Goal: Task Accomplishment & Management: Complete application form

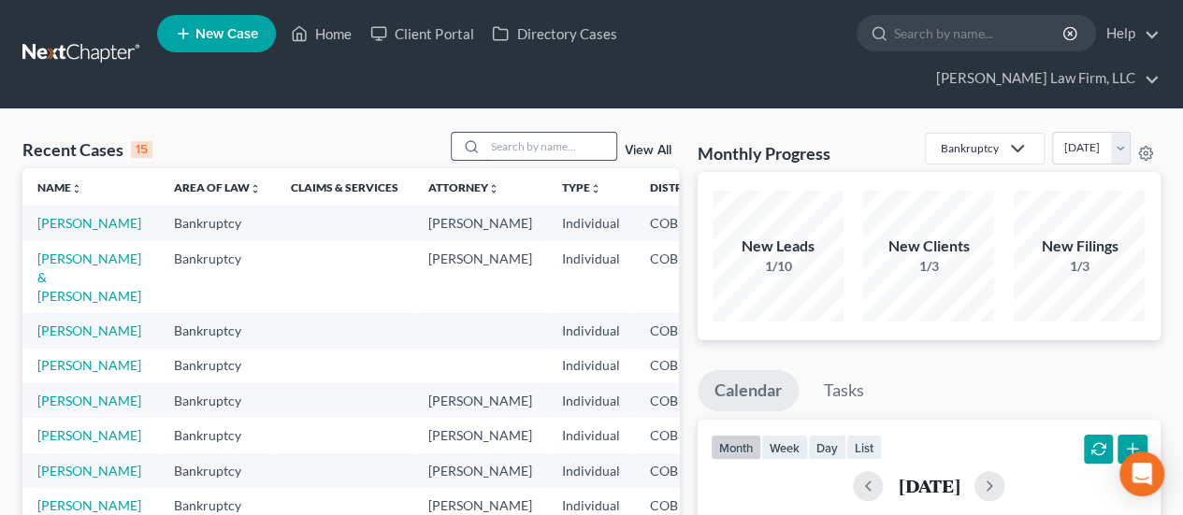
click at [499, 133] on input "search" at bounding box center [550, 146] width 131 height 27
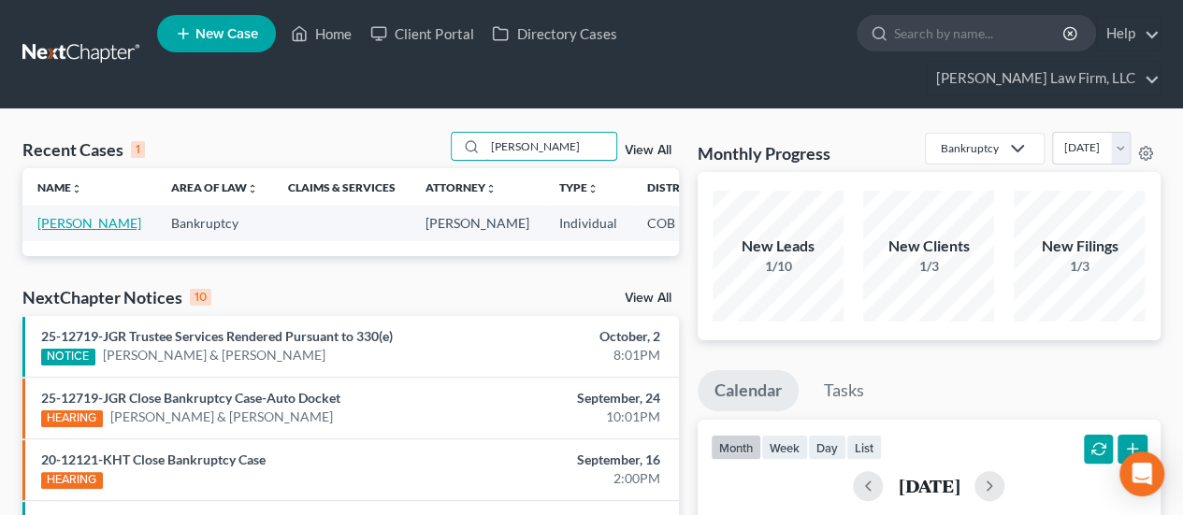
type input "[PERSON_NAME]"
click at [49, 215] on link "[PERSON_NAME]" at bounding box center [89, 223] width 104 height 16
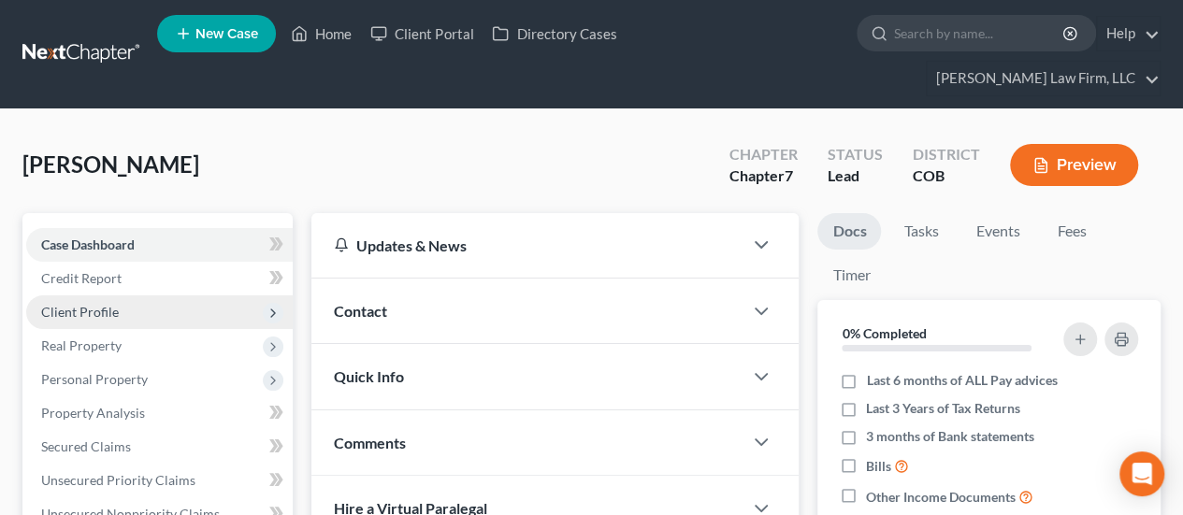
click at [112, 295] on span "Client Profile" at bounding box center [159, 312] width 266 height 34
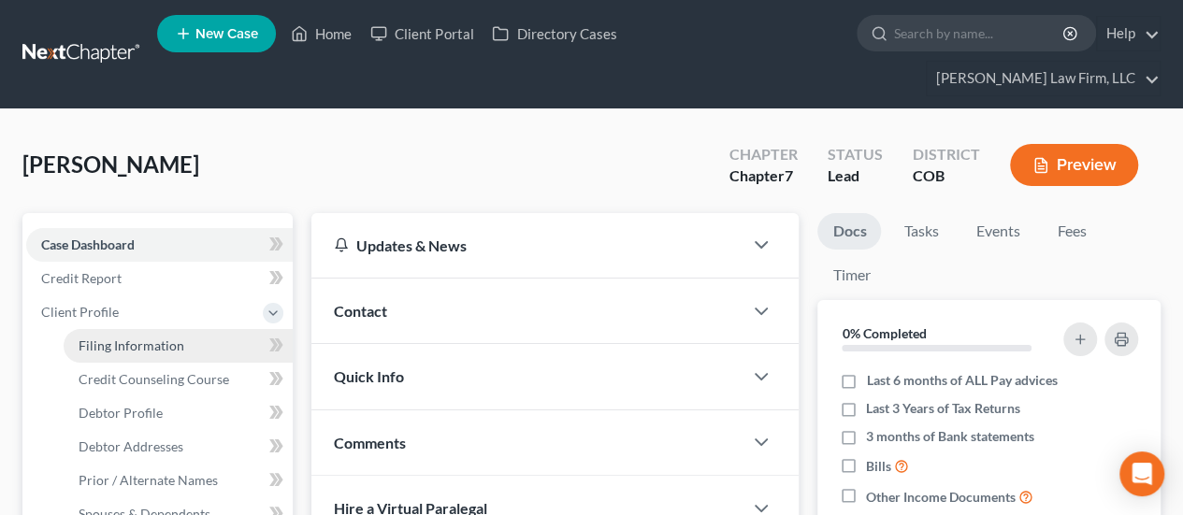
click at [114, 337] on span "Filing Information" at bounding box center [132, 345] width 106 height 16
select select "1"
select select "0"
select select "2"
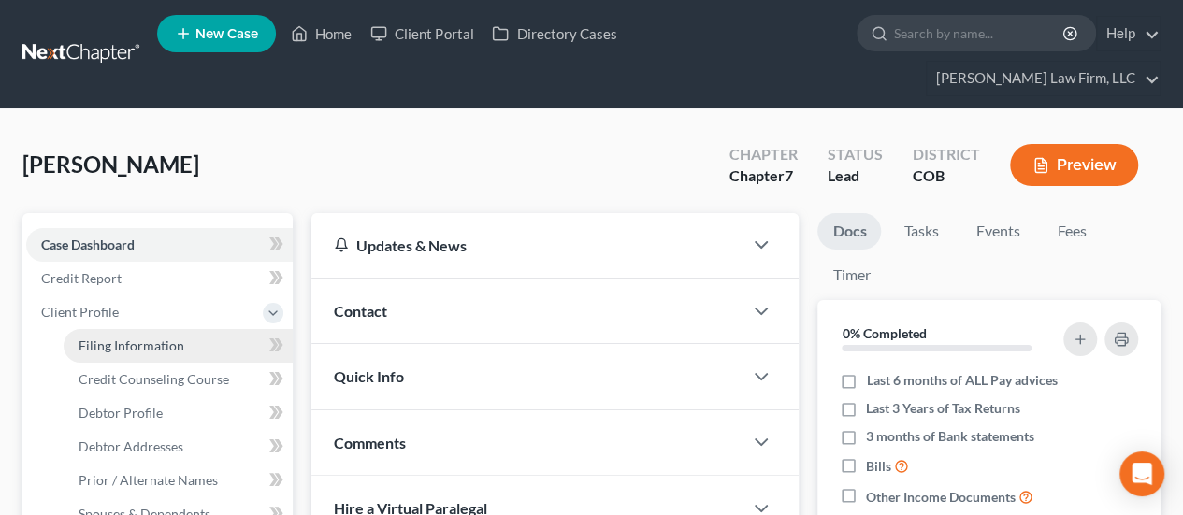
select select "5"
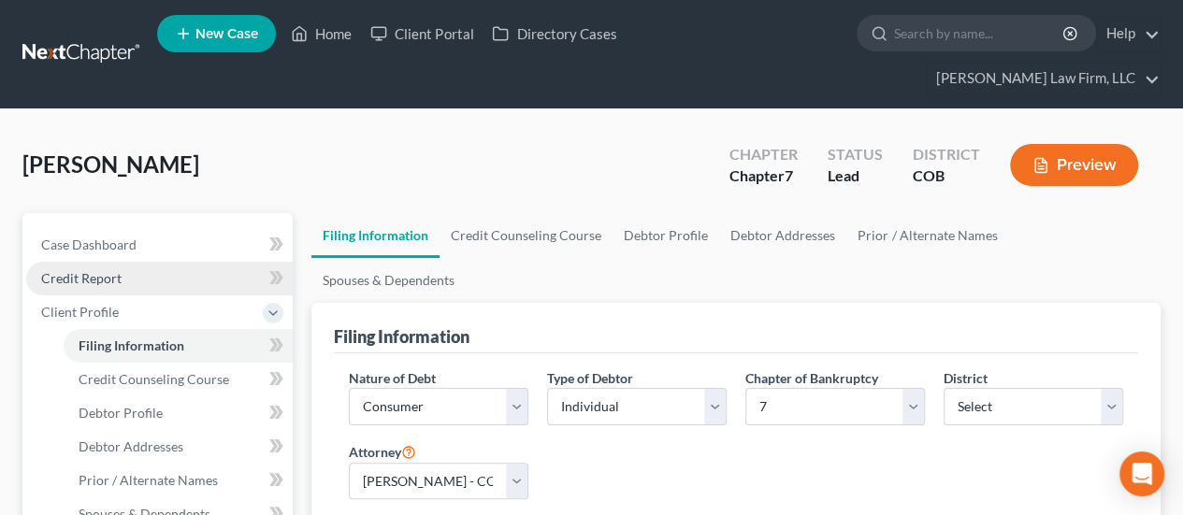
click at [145, 262] on link "Credit Report" at bounding box center [159, 279] width 266 height 34
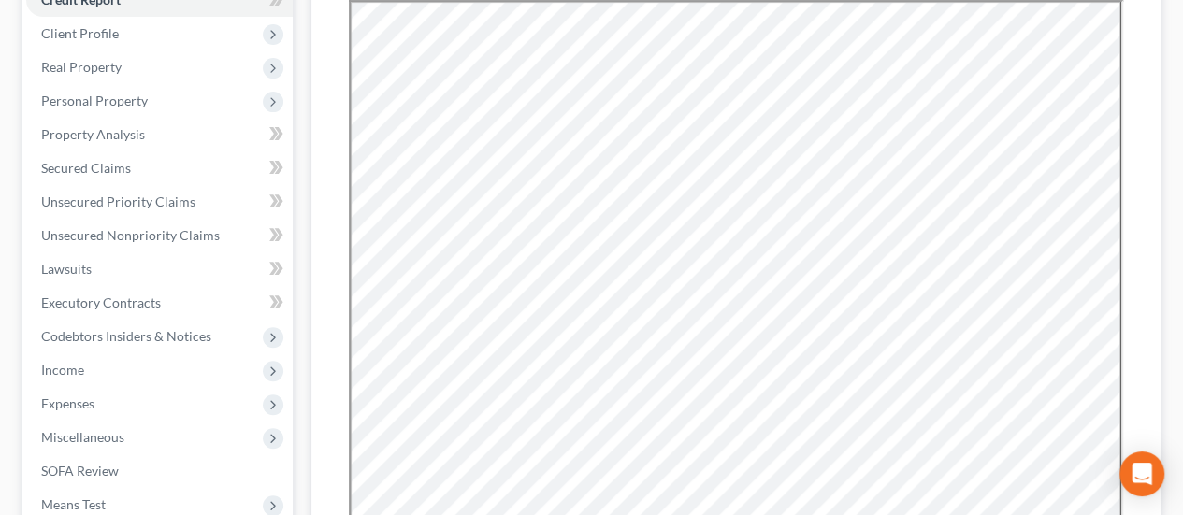
scroll to position [288, 0]
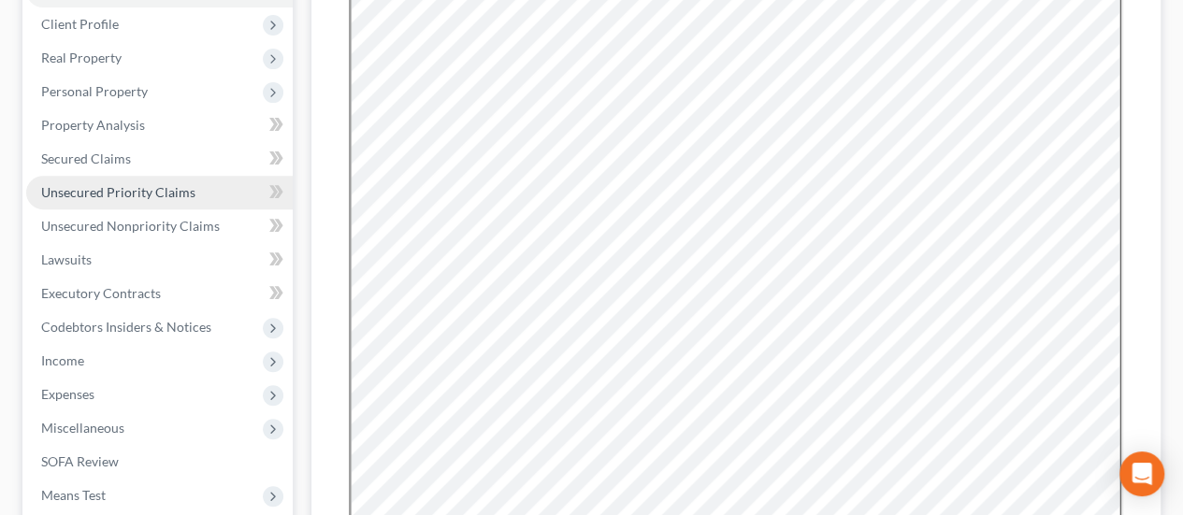
click at [141, 184] on span "Unsecured Priority Claims" at bounding box center [118, 192] width 154 height 16
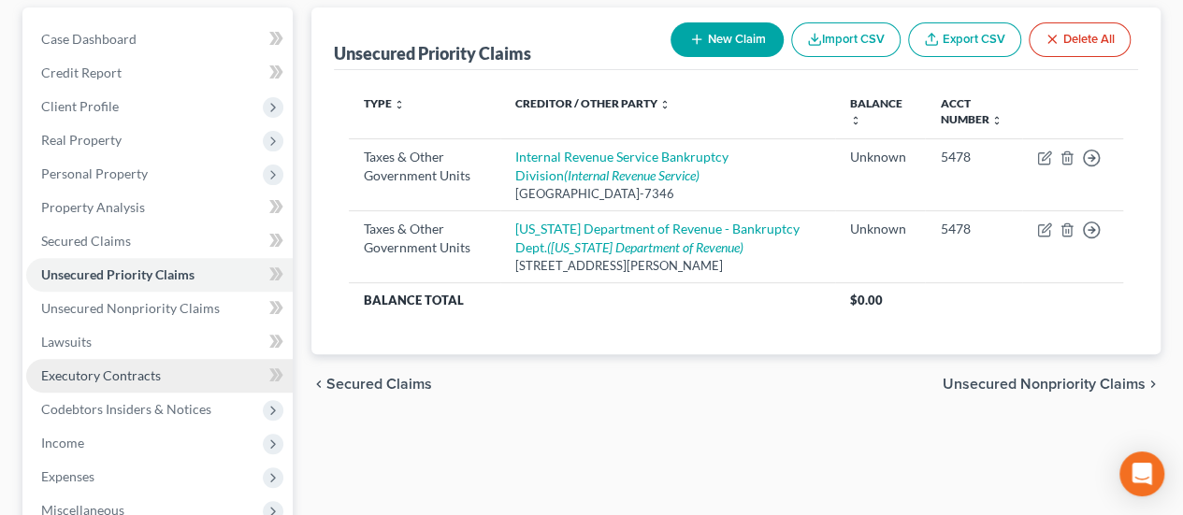
scroll to position [280, 0]
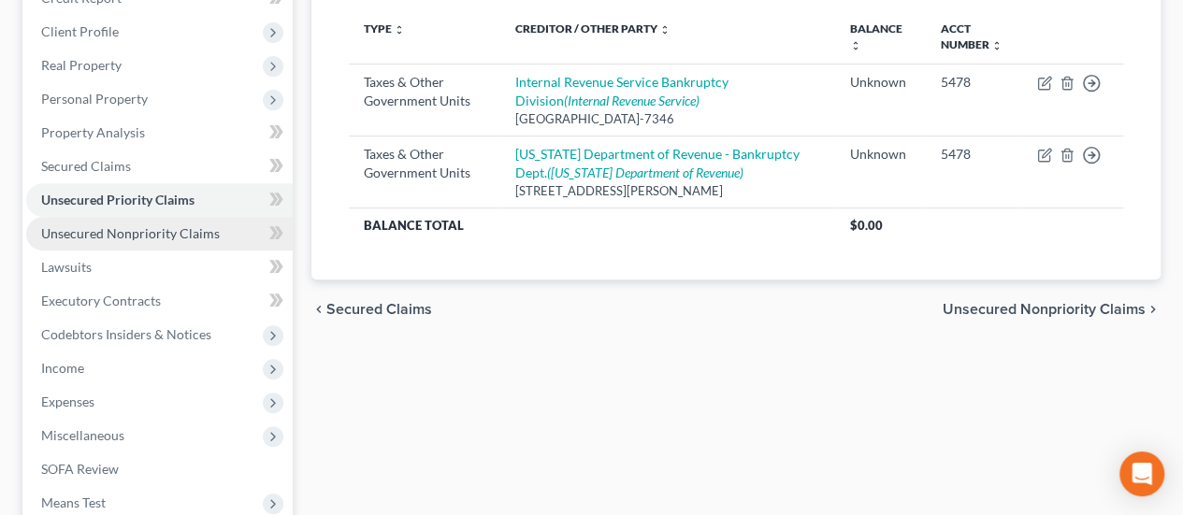
click at [174, 217] on link "Unsecured Nonpriority Claims" at bounding box center [159, 234] width 266 height 34
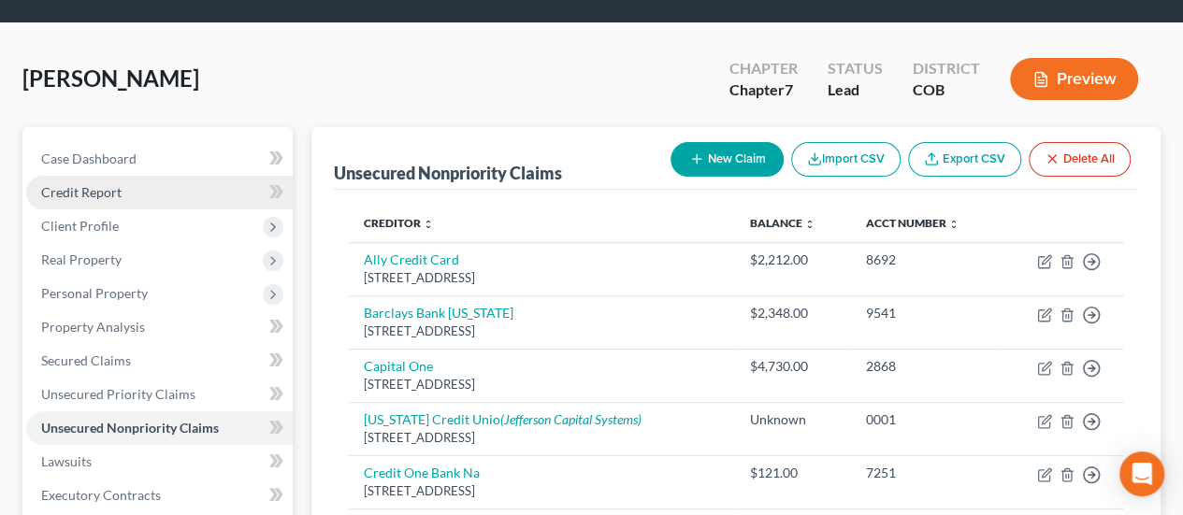
scroll to position [374, 0]
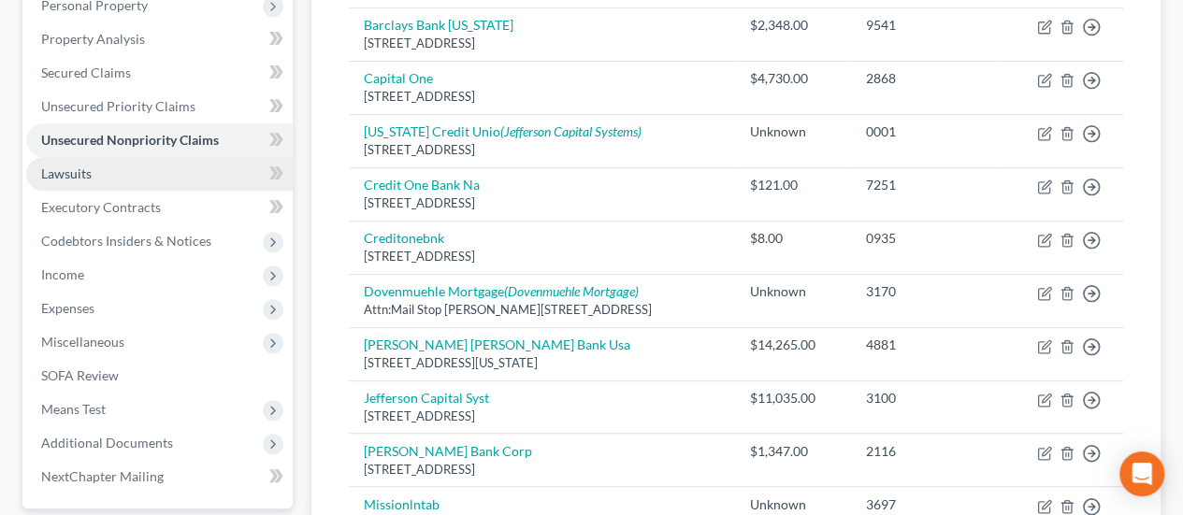
click at [96, 157] on link "Lawsuits" at bounding box center [159, 174] width 266 height 34
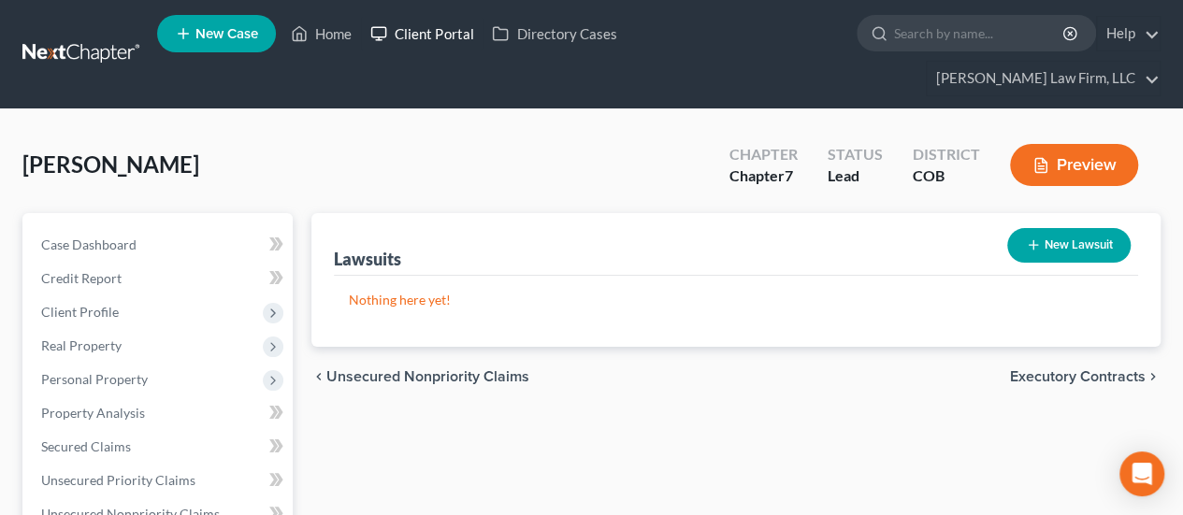
click at [428, 34] on link "Client Portal" at bounding box center [422, 34] width 122 height 34
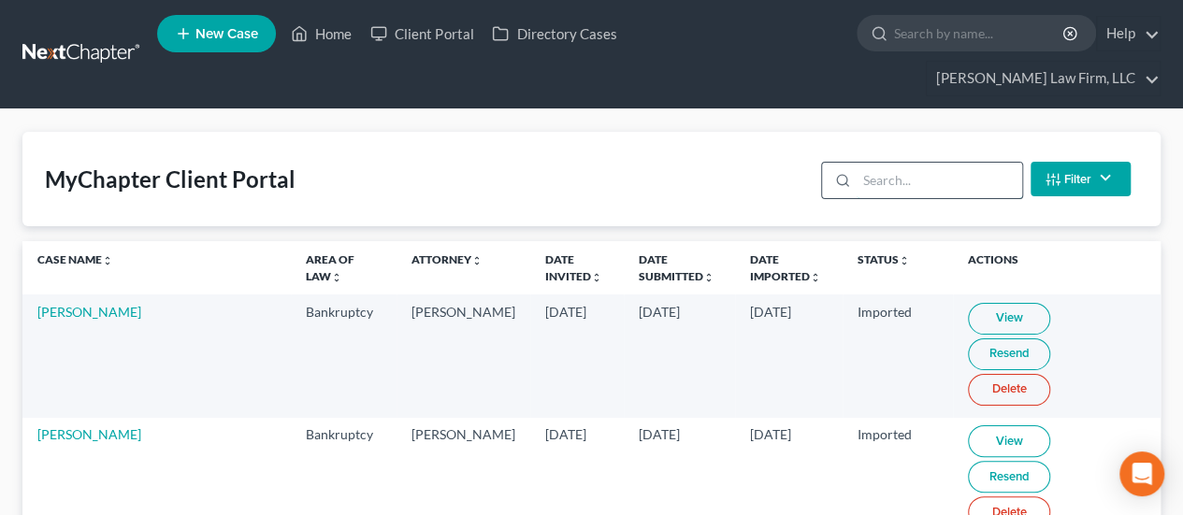
click at [894, 163] on input "search" at bounding box center [938, 181] width 165 height 36
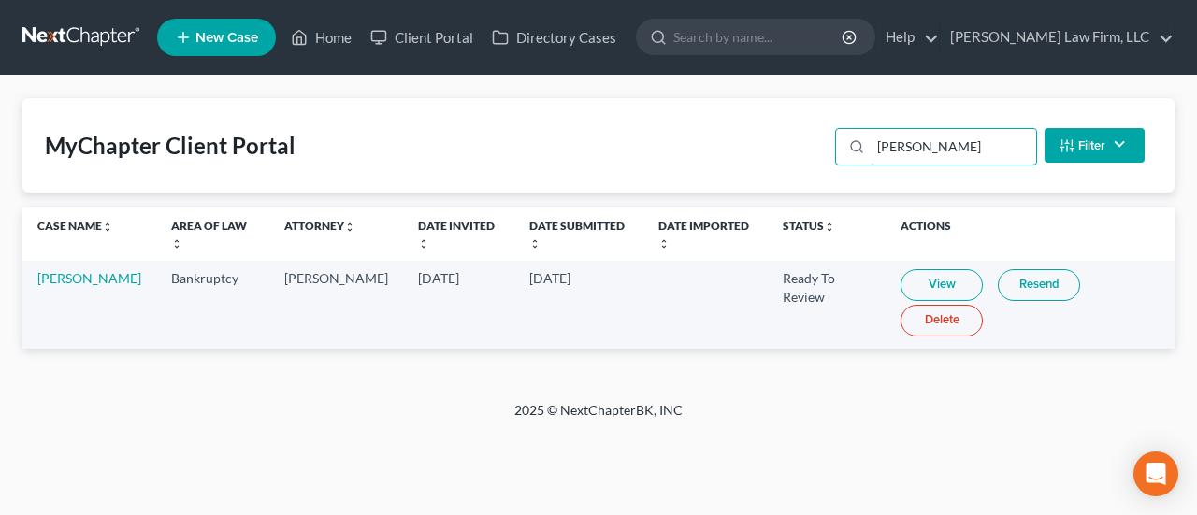
type input "[PERSON_NAME]"
click at [931, 282] on link "View" at bounding box center [941, 285] width 82 height 32
